Goal: Task Accomplishment & Management: Complete application form

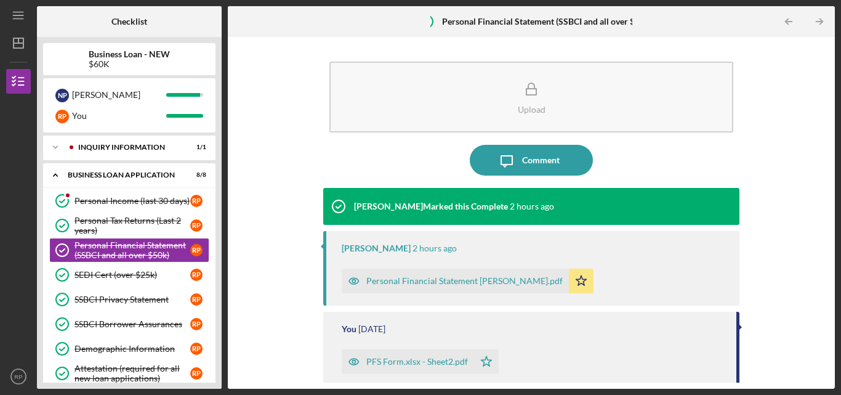
click at [450, 284] on div "Personal Financial Statement [PERSON_NAME].pdf" at bounding box center [464, 281] width 196 height 10
click at [823, 25] on icon "close" at bounding box center [819, 22] width 9 height 10
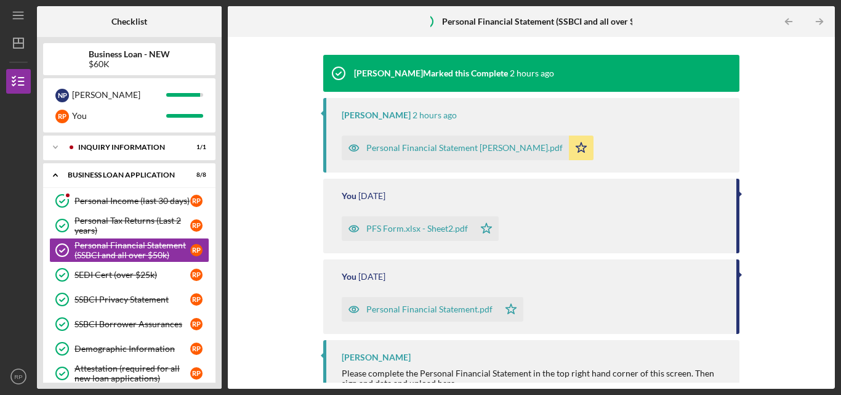
scroll to position [62, 0]
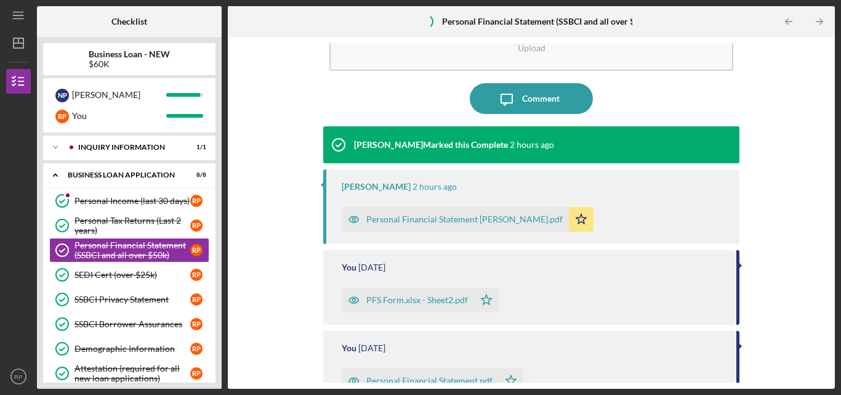
click at [408, 218] on div "Personal Financial Statement [PERSON_NAME].pdf" at bounding box center [464, 219] width 196 height 10
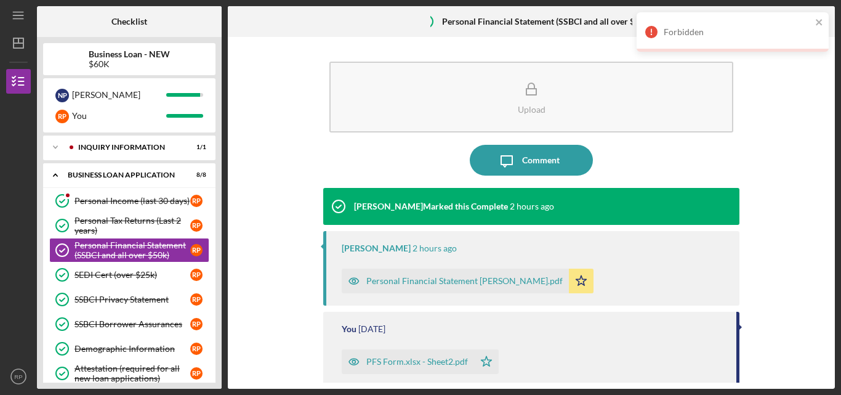
drag, startPoint x: 817, startPoint y: 15, endPoint x: 756, endPoint y: 29, distance: 61.9
click at [817, 17] on div "Forbidden" at bounding box center [733, 31] width 192 height 39
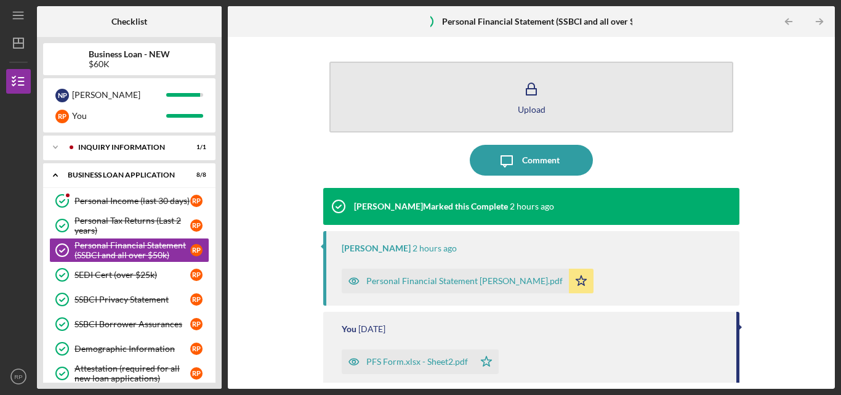
click at [501, 90] on button "Upload" at bounding box center [532, 97] width 404 height 71
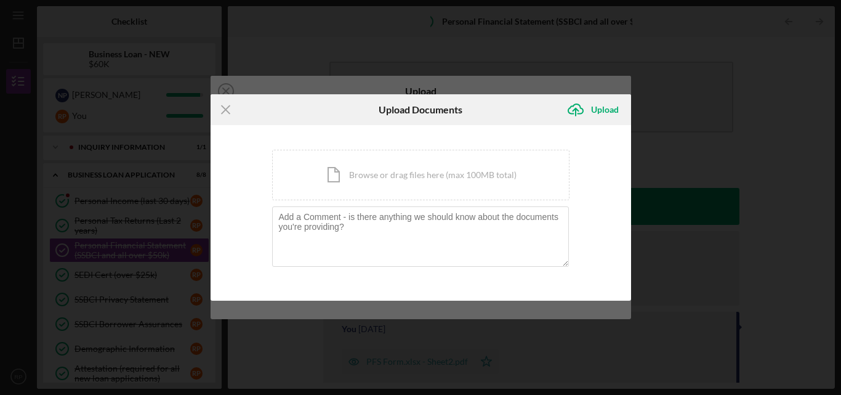
click at [689, 87] on div "Icon/Menu Close Upload Documents Icon/Upload Upload You're uploading documents …" at bounding box center [420, 197] width 841 height 395
click at [216, 105] on icon "Icon/Menu Close" at bounding box center [226, 109] width 31 height 31
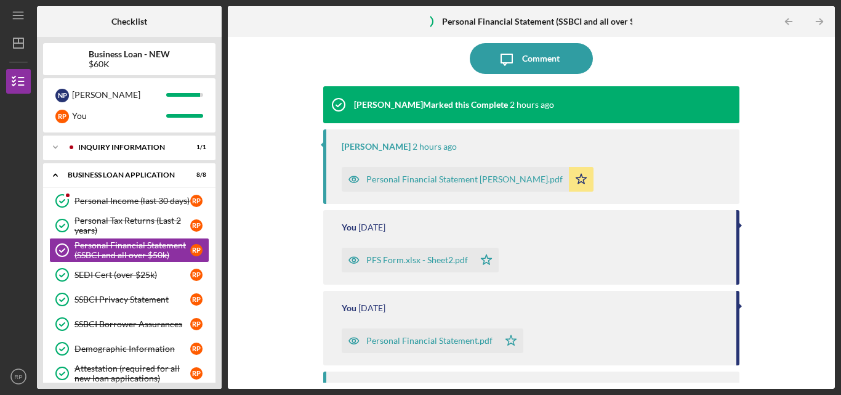
scroll to position [185, 0]
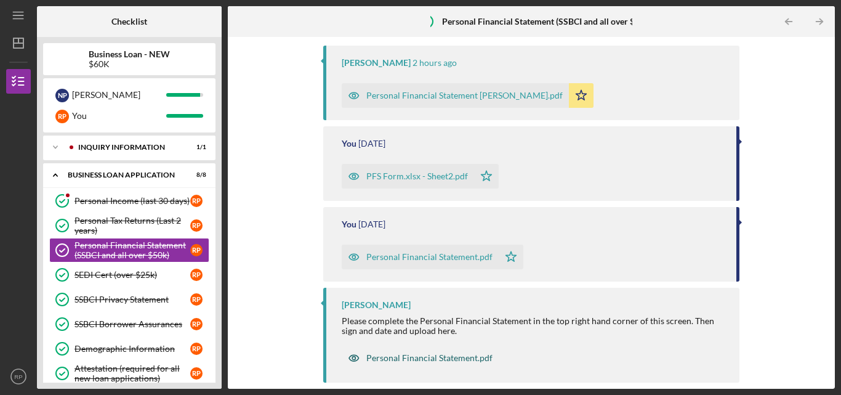
click at [434, 355] on div "Personal Financial Statement.pdf" at bounding box center [429, 358] width 126 height 10
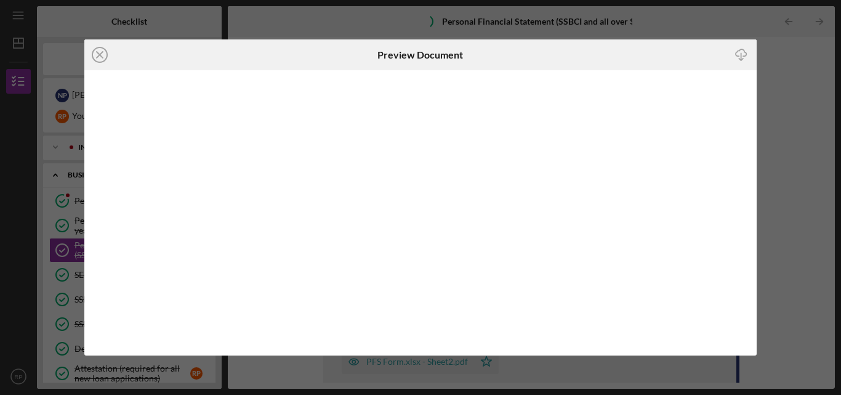
scroll to position [185, 0]
click at [780, 86] on div "Icon/Close Preview Document Icon/Download" at bounding box center [420, 197] width 841 height 395
